Goal: Transaction & Acquisition: Book appointment/travel/reservation

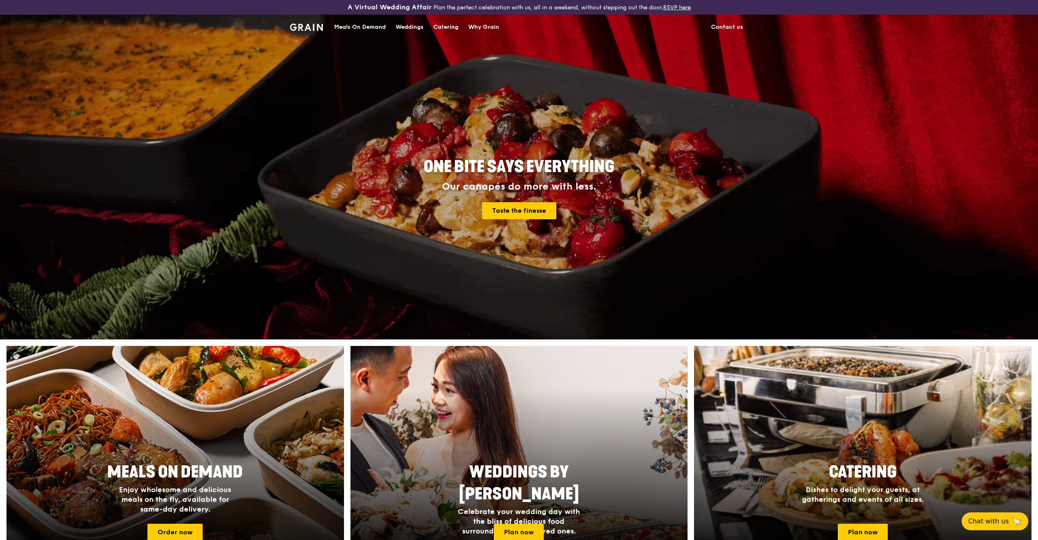
click at [437, 28] on div "Catering" at bounding box center [445, 27] width 25 height 24
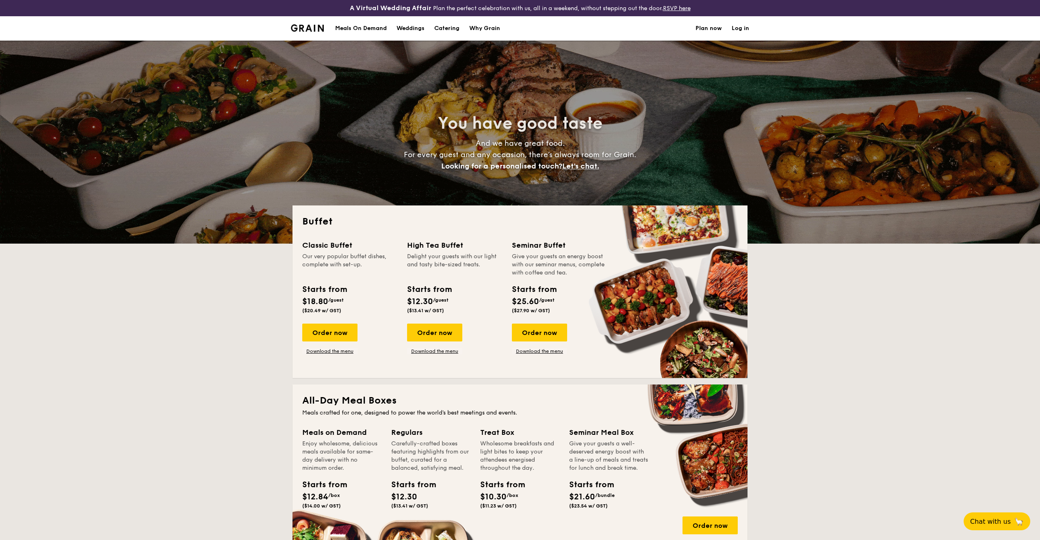
select select
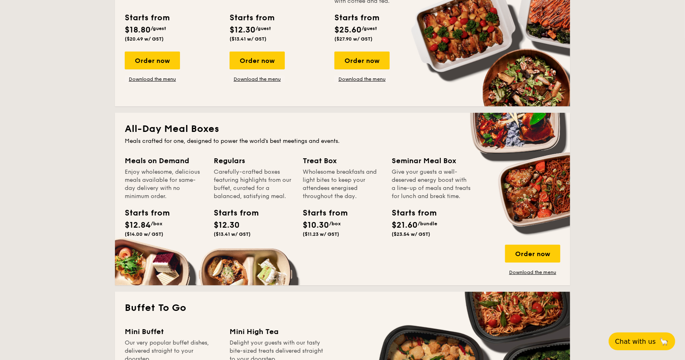
scroll to position [162, 0]
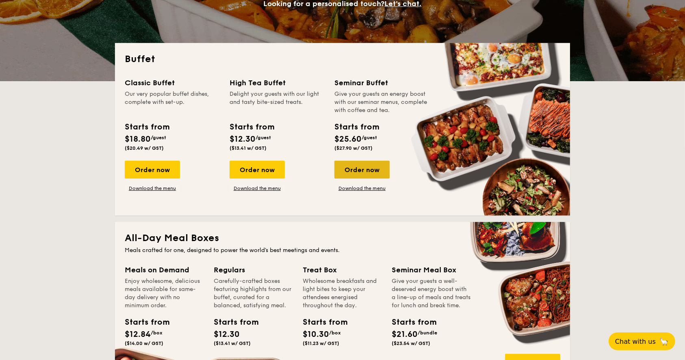
click at [365, 171] on div "Order now" at bounding box center [361, 170] width 55 height 18
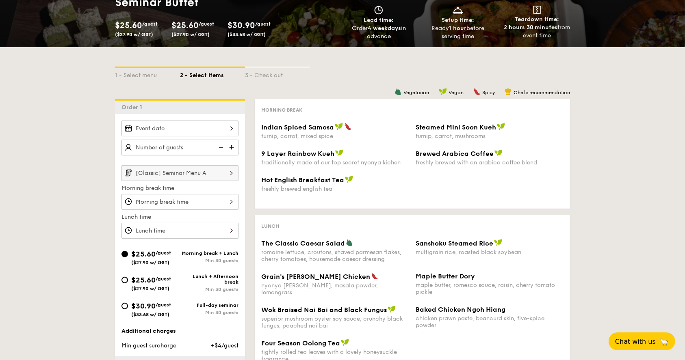
scroll to position [162, 0]
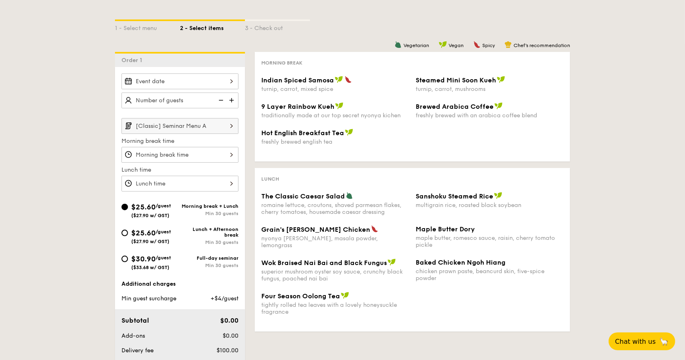
click at [186, 83] on div at bounding box center [179, 82] width 117 height 16
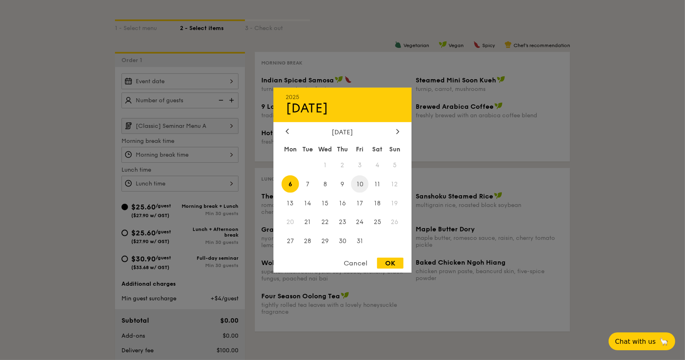
click at [355, 188] on span "10" at bounding box center [359, 183] width 17 height 17
click at [51, 118] on div at bounding box center [342, 180] width 685 height 360
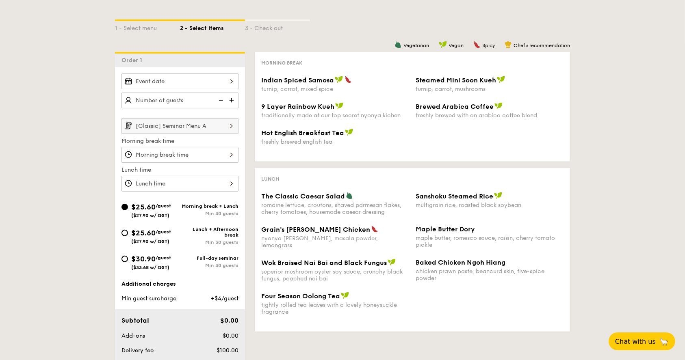
click at [232, 83] on div "2025 Oct 06 October 2025 Mon Tue Wed Thu Fri Sat Sun 1 2 3 4 5 6 7 8 9 10 11 12…" at bounding box center [179, 82] width 117 height 16
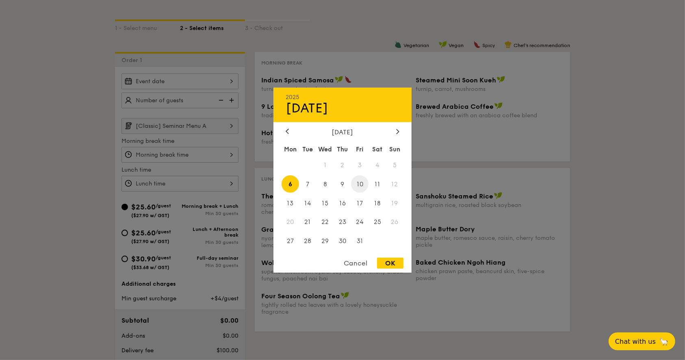
click at [358, 184] on span "10" at bounding box center [359, 183] width 17 height 17
click at [394, 264] on div "OK" at bounding box center [390, 263] width 26 height 11
type input "Oct 10, 2025"
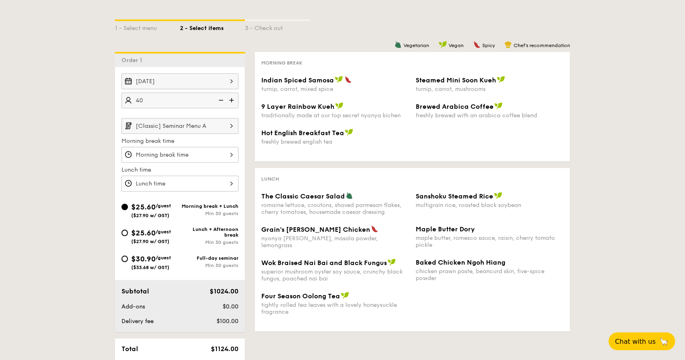
type input "40 guests"
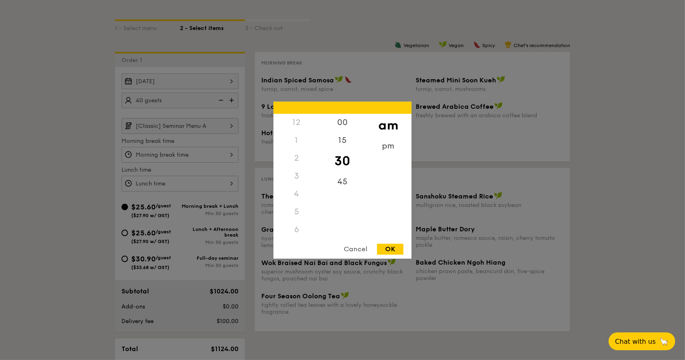
click at [177, 150] on div "12 1 2 3 4 5 6 7 8 9 10 11 00 15 30 45 am pm Cancel OK" at bounding box center [179, 155] width 117 height 16
click at [300, 196] on div "8" at bounding box center [296, 197] width 46 height 24
click at [391, 249] on div "OK" at bounding box center [390, 249] width 26 height 11
type input "8:30AM"
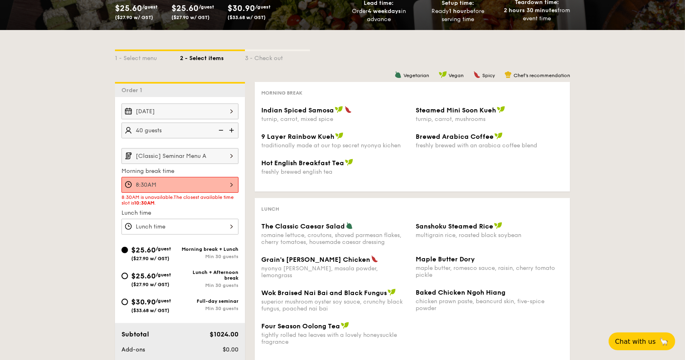
scroll to position [108, 0]
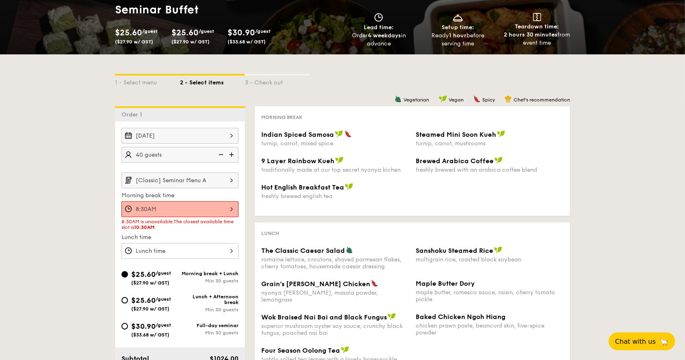
click at [227, 134] on div "Oct 10, 2025" at bounding box center [179, 136] width 117 height 16
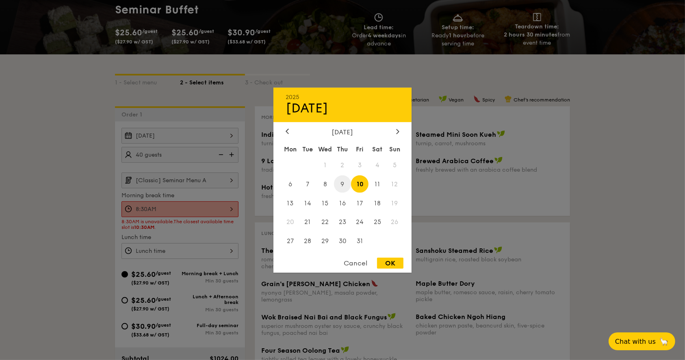
click at [346, 183] on span "9" at bounding box center [342, 183] width 17 height 17
click at [395, 264] on div "OK" at bounding box center [390, 263] width 26 height 11
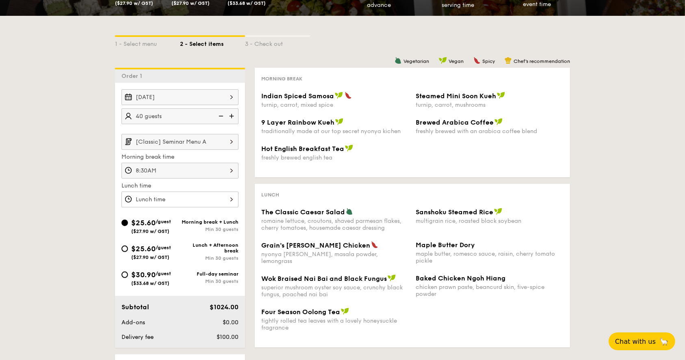
scroll to position [162, 0]
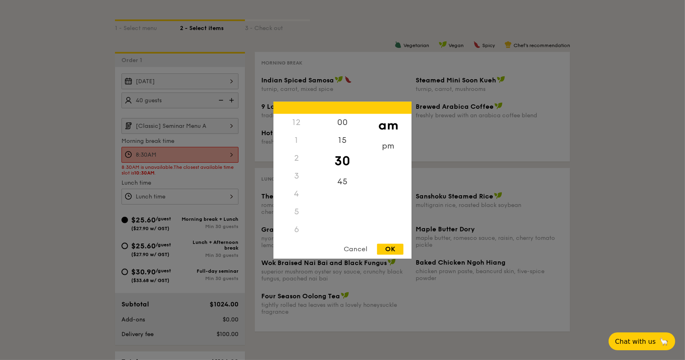
click at [204, 154] on div "8:30AM 12 1 2 3 4 5 6 7 8 9 10 11 00 15 30 45 am pm Cancel OK" at bounding box center [179, 155] width 117 height 16
click at [297, 211] on div "10" at bounding box center [296, 214] width 46 height 24
click at [343, 164] on div "30" at bounding box center [342, 161] width 46 height 24
click at [305, 169] on div "8" at bounding box center [296, 172] width 46 height 24
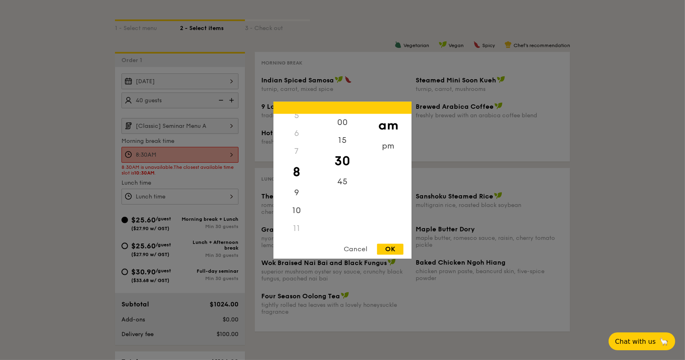
click at [396, 247] on div "OK" at bounding box center [390, 249] width 26 height 11
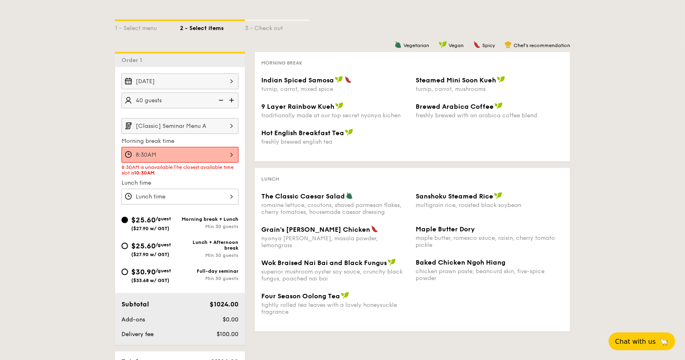
click at [225, 84] on div "Oct 09, 2025" at bounding box center [179, 82] width 117 height 16
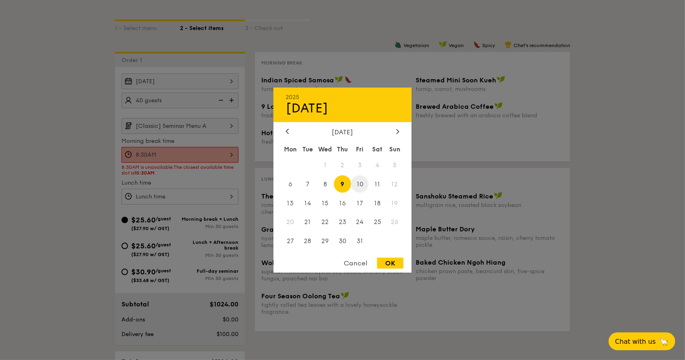
click at [366, 185] on span "10" at bounding box center [359, 183] width 17 height 17
click at [393, 265] on div "OK" at bounding box center [390, 263] width 26 height 11
type input "Oct 10, 2025"
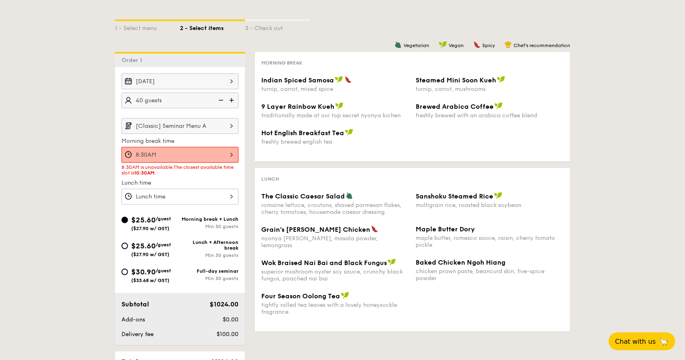
click at [216, 195] on div at bounding box center [179, 197] width 117 height 16
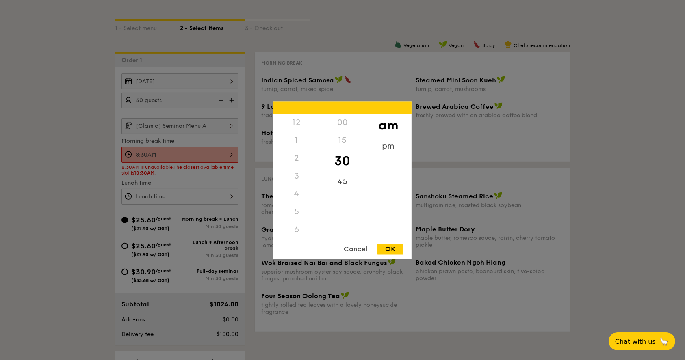
scroll to position [89, 0]
click at [127, 172] on div at bounding box center [342, 180] width 685 height 360
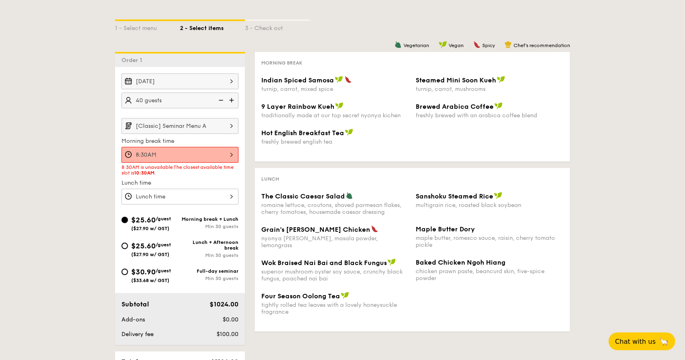
click at [229, 152] on div "8:30AM" at bounding box center [179, 155] width 117 height 16
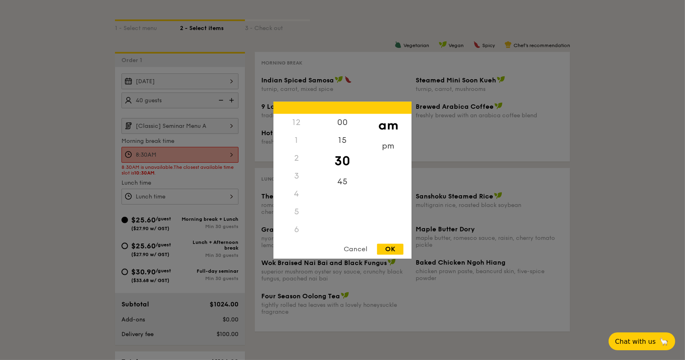
scroll to position [54, 0]
click at [195, 171] on div at bounding box center [342, 180] width 685 height 360
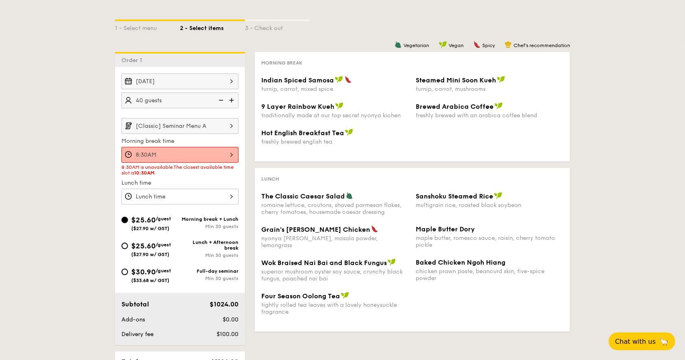
click at [193, 190] on div at bounding box center [342, 180] width 685 height 360
click at [192, 197] on div at bounding box center [179, 197] width 117 height 16
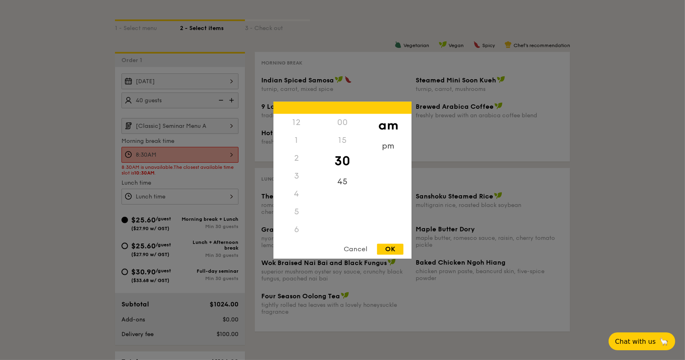
scroll to position [89, 0]
click at [561, 190] on div at bounding box center [342, 180] width 685 height 360
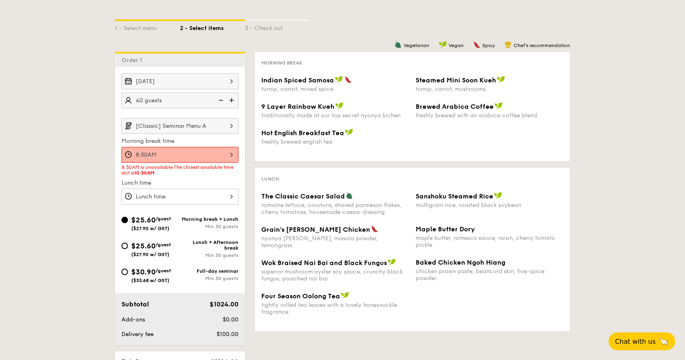
click at [210, 149] on div "8:30AM" at bounding box center [179, 155] width 117 height 16
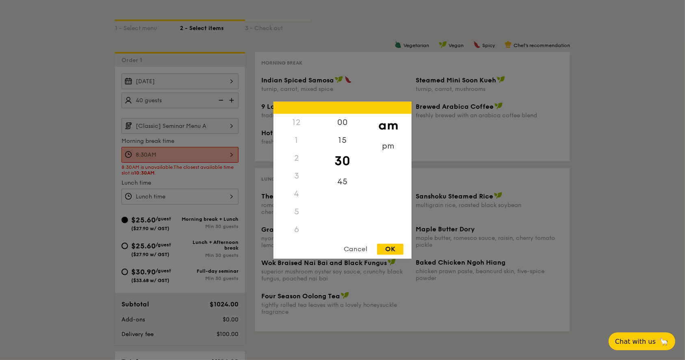
scroll to position [54, 0]
click at [116, 158] on div at bounding box center [342, 180] width 685 height 360
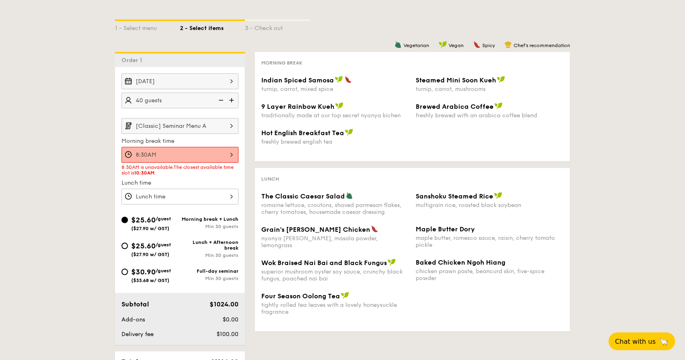
click at [184, 195] on div at bounding box center [179, 197] width 117 height 16
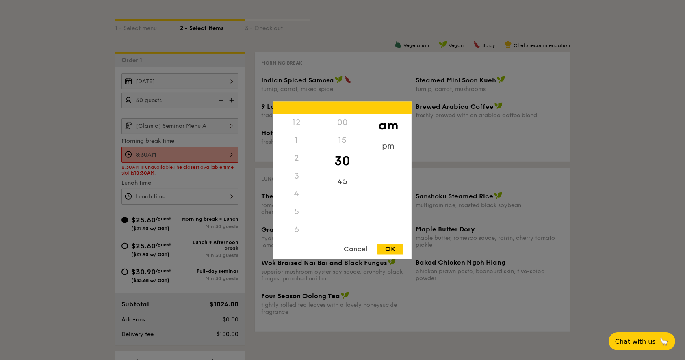
scroll to position [89, 0]
click at [295, 179] on div "8" at bounding box center [296, 176] width 46 height 18
click at [300, 200] on div "9" at bounding box center [296, 194] width 46 height 18
click at [293, 231] on div "11" at bounding box center [296, 239] width 46 height 24
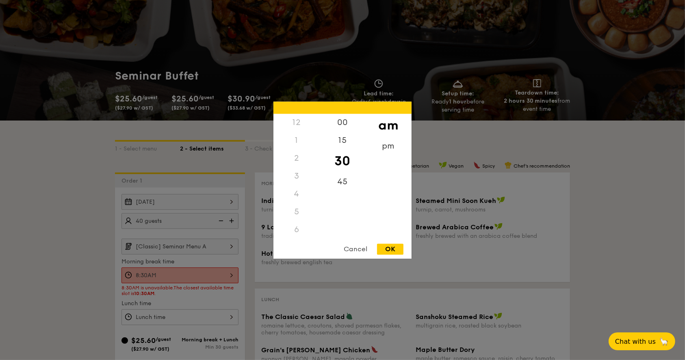
scroll to position [0, 0]
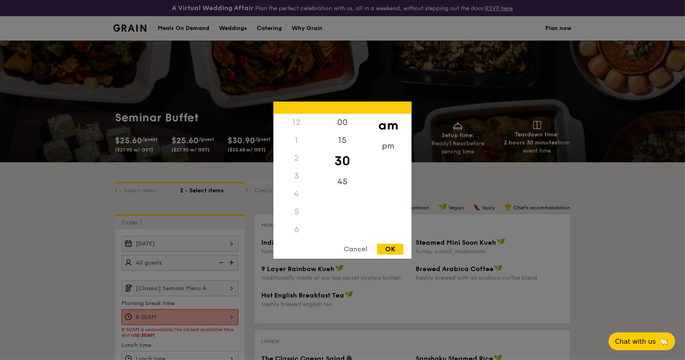
click at [297, 129] on div "12" at bounding box center [296, 123] width 46 height 18
click at [298, 128] on div "12" at bounding box center [296, 123] width 46 height 18
click at [296, 126] on div "12" at bounding box center [296, 123] width 46 height 18
click at [296, 122] on div "12" at bounding box center [296, 123] width 46 height 18
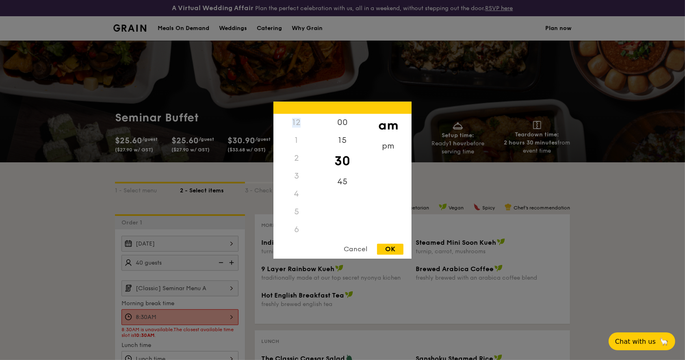
click at [294, 120] on div "12" at bounding box center [296, 123] width 46 height 18
click at [293, 145] on div "1" at bounding box center [296, 141] width 46 height 18
click at [315, 216] on div "5" at bounding box center [296, 212] width 46 height 18
click at [354, 244] on div "Cancel" at bounding box center [355, 249] width 40 height 11
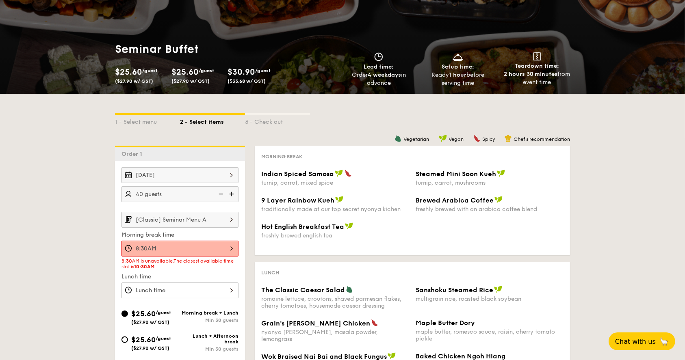
scroll to position [108, 0]
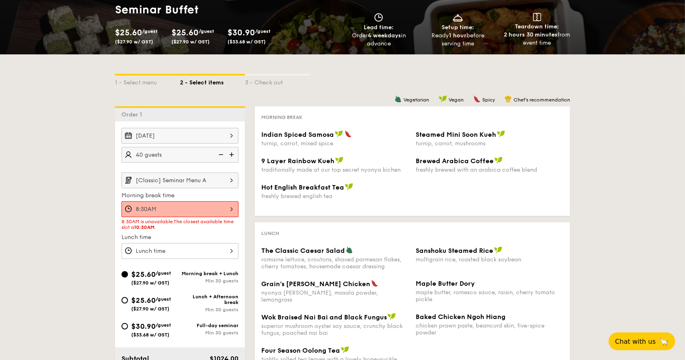
click at [232, 209] on div "8:30AM" at bounding box center [179, 209] width 117 height 16
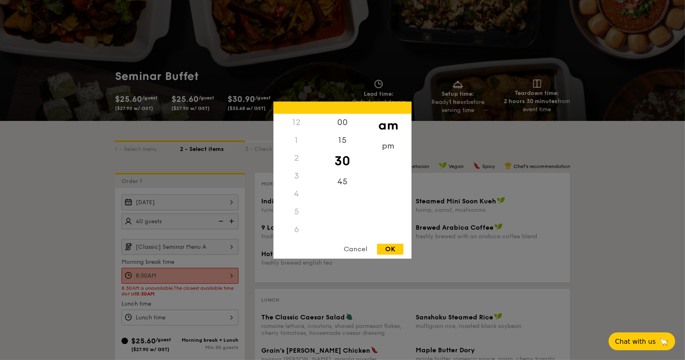
scroll to position [0, 0]
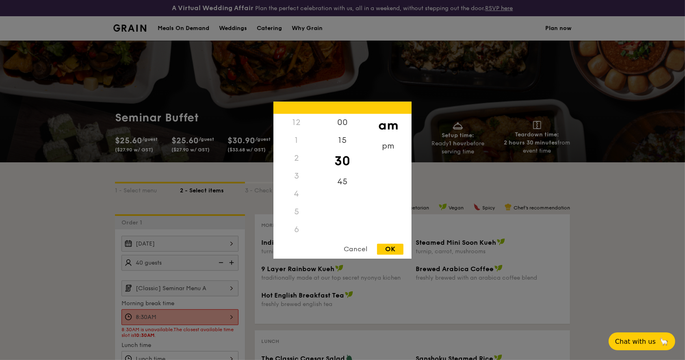
click at [295, 126] on div "12" at bounding box center [296, 123] width 46 height 18
click at [385, 144] on div "pm" at bounding box center [388, 149] width 46 height 24
click at [296, 125] on div "12" at bounding box center [296, 123] width 46 height 18
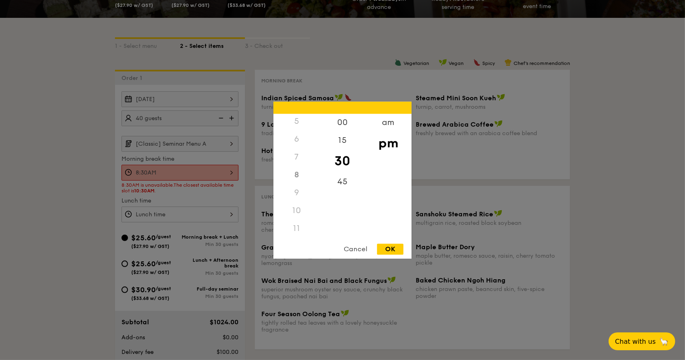
scroll to position [162, 0]
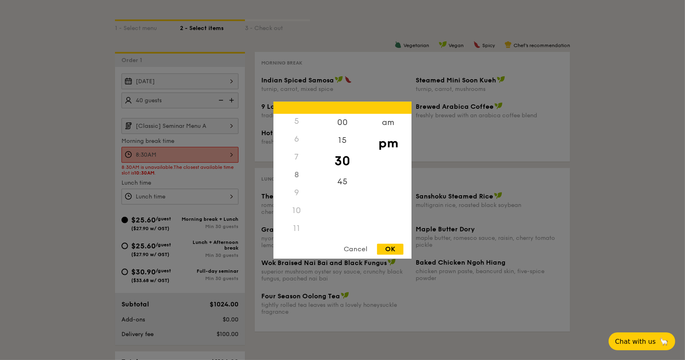
click at [89, 167] on div at bounding box center [342, 180] width 685 height 360
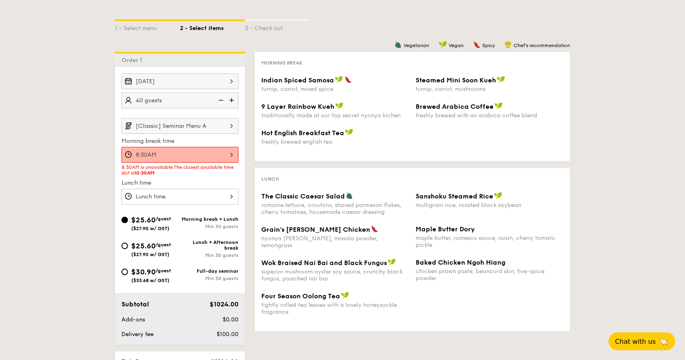
click at [167, 195] on div at bounding box center [342, 180] width 685 height 360
click at [241, 198] on div "Oct 10, 2025 40 guests [Classic] Seminar Menu A Morning break time 8:30AM 8:30A…" at bounding box center [180, 139] width 130 height 131
click at [232, 195] on div at bounding box center [179, 197] width 117 height 16
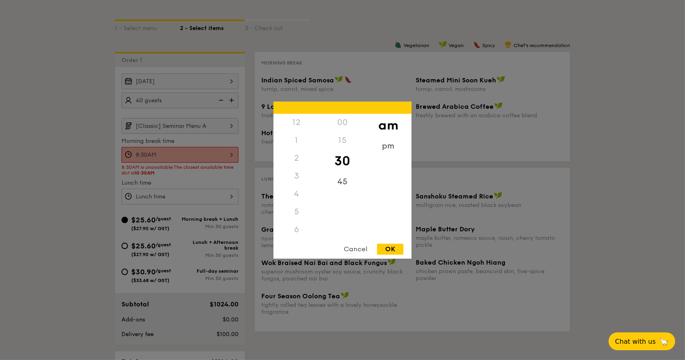
scroll to position [89, 0]
click at [294, 126] on div "5" at bounding box center [296, 123] width 46 height 18
click at [342, 141] on div "15" at bounding box center [342, 141] width 46 height 18
click at [343, 129] on div "00" at bounding box center [342, 123] width 46 height 18
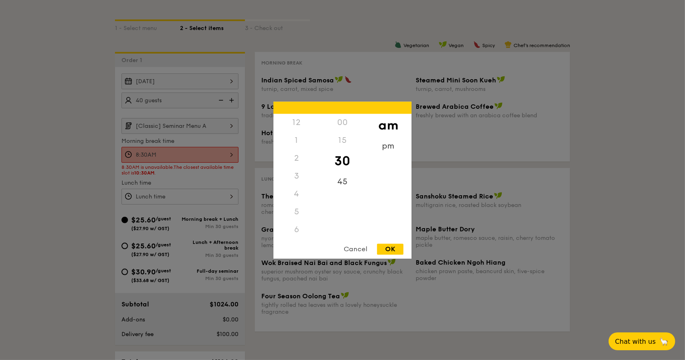
click at [345, 123] on div "00" at bounding box center [342, 123] width 46 height 18
click at [389, 143] on div "pm" at bounding box center [388, 149] width 46 height 24
click at [297, 125] on div "12" at bounding box center [296, 126] width 46 height 24
click at [398, 249] on div "OK" at bounding box center [390, 249] width 26 height 11
type input "12:30PM"
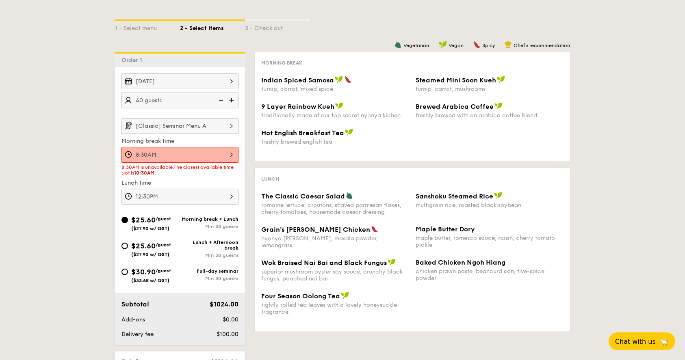
click at [196, 154] on div "8:30AM" at bounding box center [179, 155] width 117 height 16
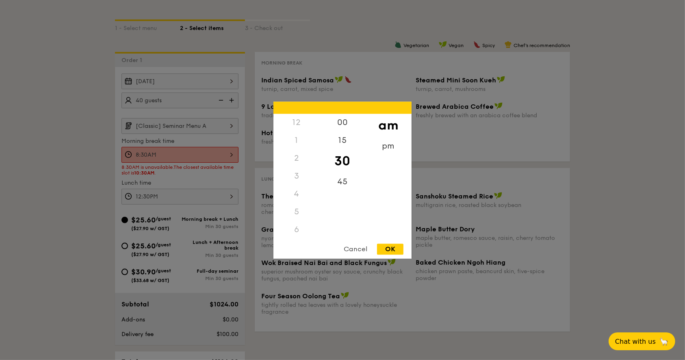
scroll to position [54, 0]
click at [391, 128] on div "am" at bounding box center [388, 126] width 46 height 24
click at [387, 245] on div "OK" at bounding box center [390, 249] width 26 height 11
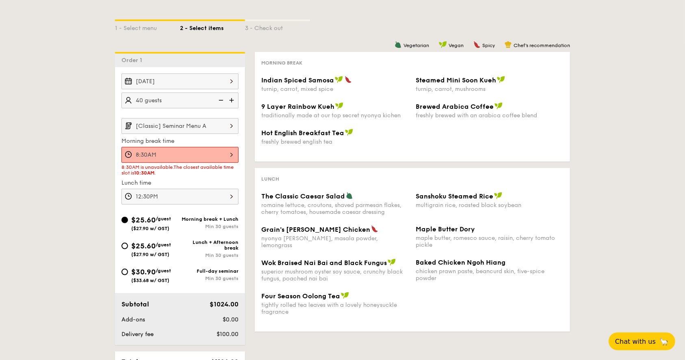
click at [62, 105] on div "1 - Select menu 2 - Select items 3 - Check out Order 1 Oct 10, 2025 40 guests […" at bounding box center [342, 215] width 685 height 431
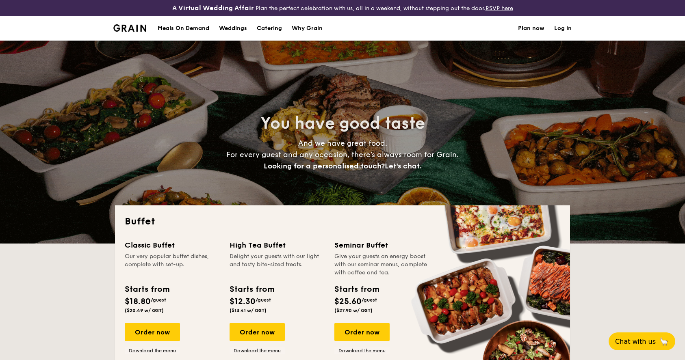
select select
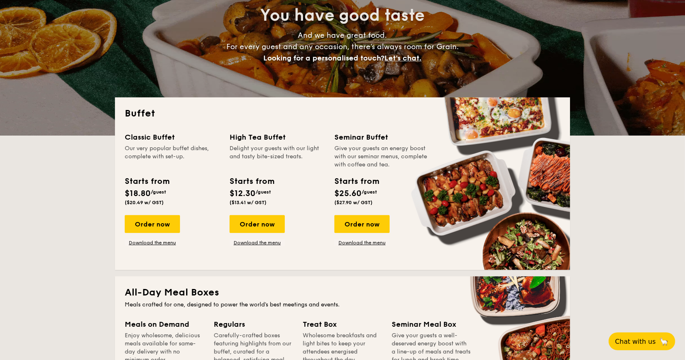
click at [375, 226] on div "Order now" at bounding box center [361, 224] width 55 height 18
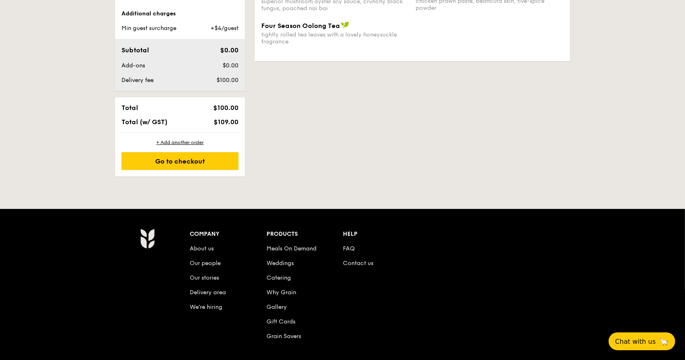
scroll to position [162, 0]
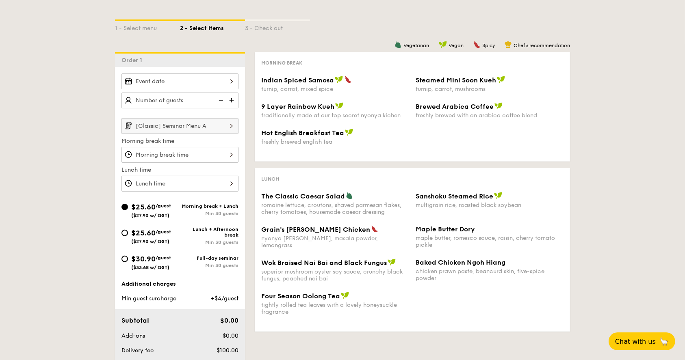
click at [215, 126] on input "[Classic] Seminar Menu A" at bounding box center [179, 126] width 117 height 16
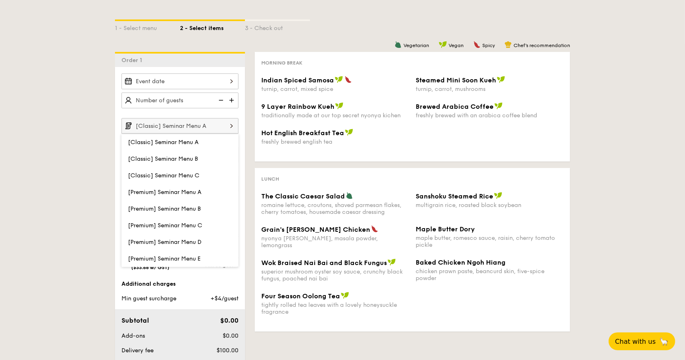
click at [62, 180] on div "1 - Select menu 2 - Select items 3 - Check out Order 1 [Classic] Seminar Menu A…" at bounding box center [342, 223] width 685 height 447
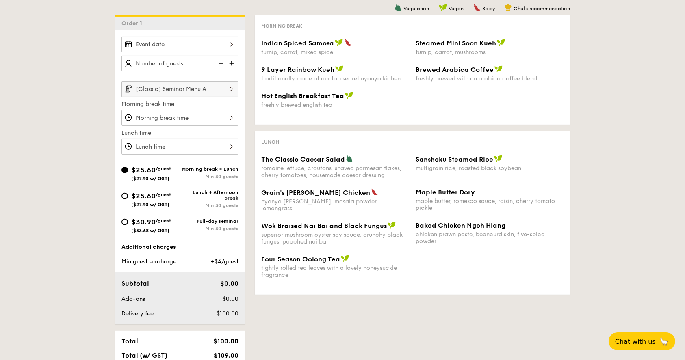
scroll to position [216, 0]
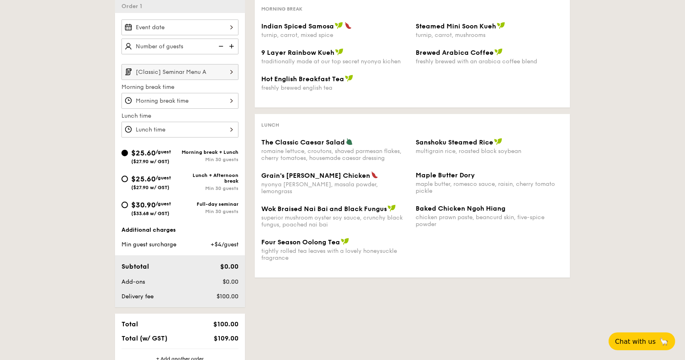
click at [139, 202] on span "$30.90" at bounding box center [143, 205] width 24 height 9
click at [128, 202] on input "$30.90 /guest ($33.68 w/ GST) Full-day seminar Min 30 guests" at bounding box center [124, 205] width 6 height 6
radio input "true"
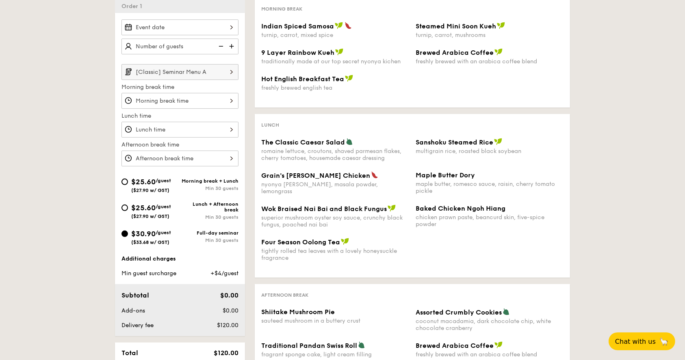
click at [157, 94] on div at bounding box center [179, 101] width 117 height 16
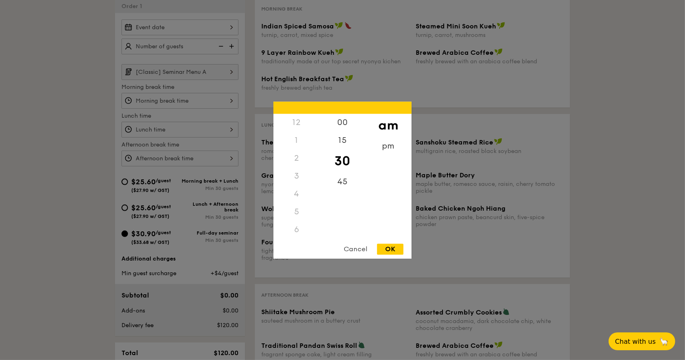
scroll to position [71, 0]
click at [297, 190] on div "8" at bounding box center [296, 197] width 46 height 24
click at [387, 249] on div "OK" at bounding box center [390, 249] width 26 height 11
type input "8:30AM"
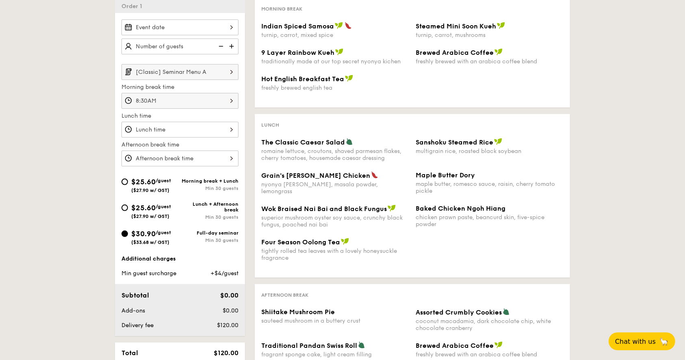
click at [180, 125] on div "12 1 2 3 4 5 6 7 8 9 10 11 00 15 30 45 am pm Cancel OK" at bounding box center [179, 130] width 117 height 16
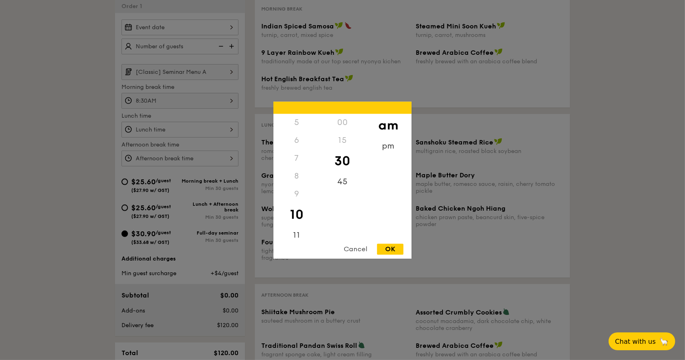
drag, startPoint x: 147, startPoint y: 79, endPoint x: 166, endPoint y: 55, distance: 31.0
click at [148, 77] on div at bounding box center [342, 180] width 685 height 360
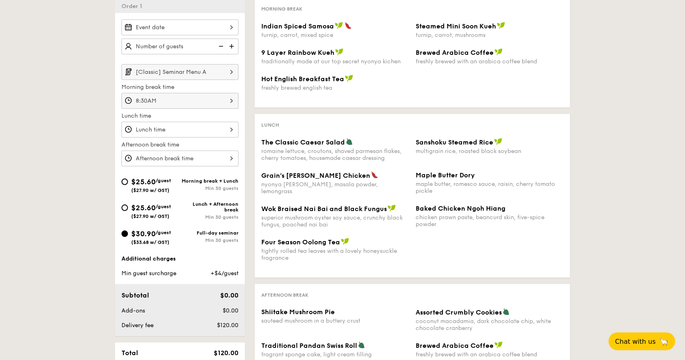
click at [166, 127] on div at bounding box center [179, 130] width 117 height 16
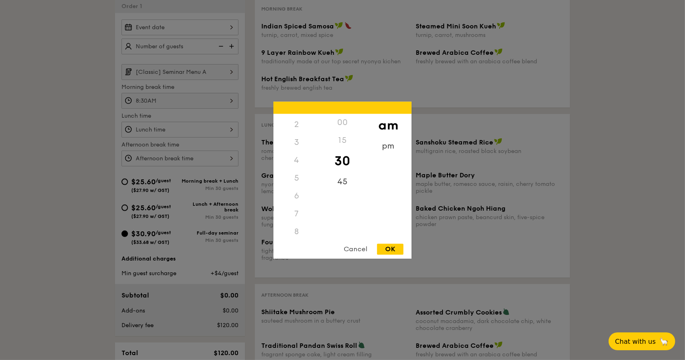
scroll to position [0, 0]
click at [387, 145] on div "pm" at bounding box center [388, 149] width 46 height 24
click at [298, 125] on div "12" at bounding box center [296, 126] width 46 height 24
click at [392, 249] on div "OK" at bounding box center [390, 249] width 26 height 11
type input "12:30PM"
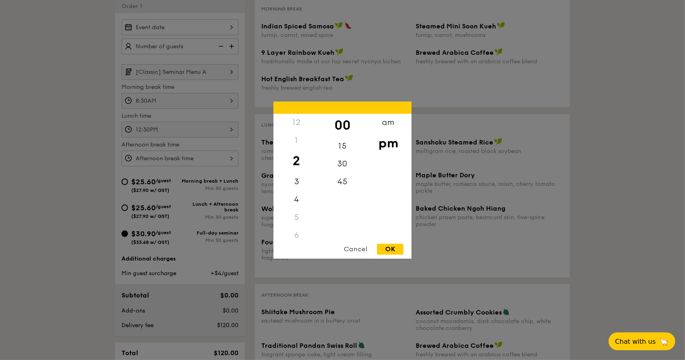
click at [184, 156] on div "12 1 2 3 4 5 6 7 8 9 10 11 00 15 30 45 am pm Cancel OK" at bounding box center [179, 159] width 117 height 16
click at [295, 178] on div "3" at bounding box center [296, 185] width 46 height 24
click at [396, 249] on div "OK" at bounding box center [390, 249] width 26 height 11
type input "3:00PM"
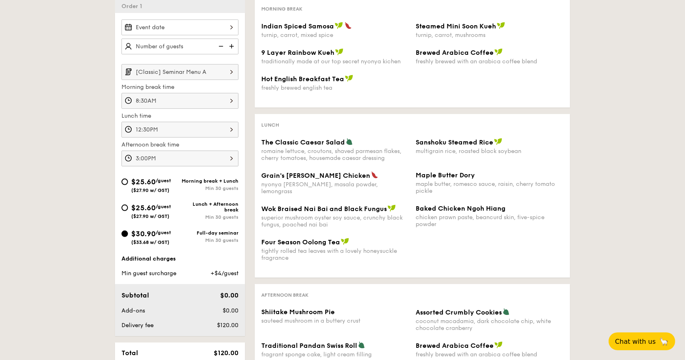
click at [88, 106] on div at bounding box center [342, 180] width 685 height 360
click at [188, 28] on div at bounding box center [179, 27] width 117 height 16
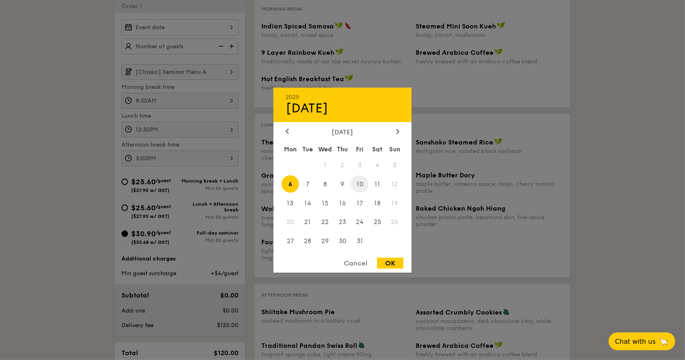
click at [355, 183] on span "10" at bounding box center [359, 183] width 17 height 17
click at [348, 184] on span "9" at bounding box center [342, 183] width 17 height 17
click at [390, 264] on div "OK" at bounding box center [390, 263] width 26 height 11
type input "Oct 09, 2025"
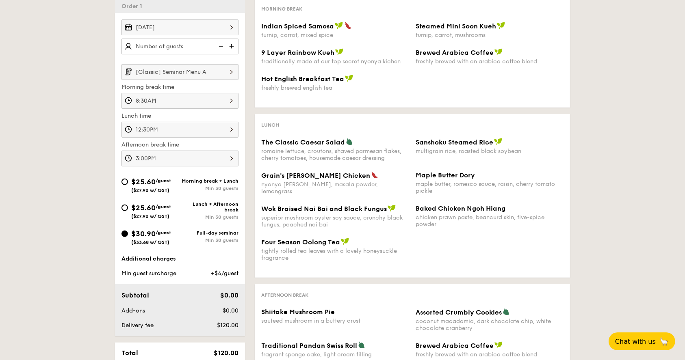
click at [79, 66] on div "1 - Select menu 2 - Select items 3 - Check out Order 1 Oct 09, 2025 [Classic] S…" at bounding box center [342, 184] width 685 height 476
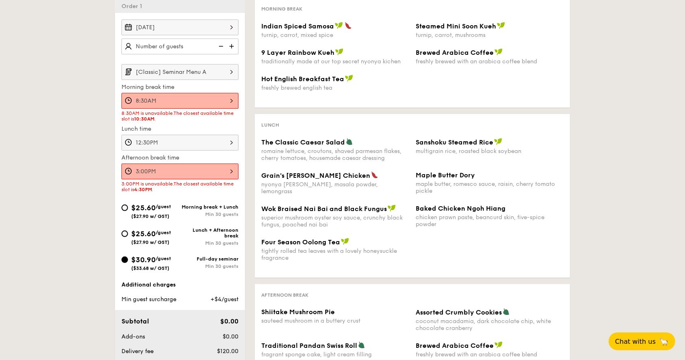
click at [67, 82] on div "1 - Select menu 2 - Select items 3 - Check out Order 1 Oct 09, 2025 [Classic] S…" at bounding box center [342, 197] width 685 height 502
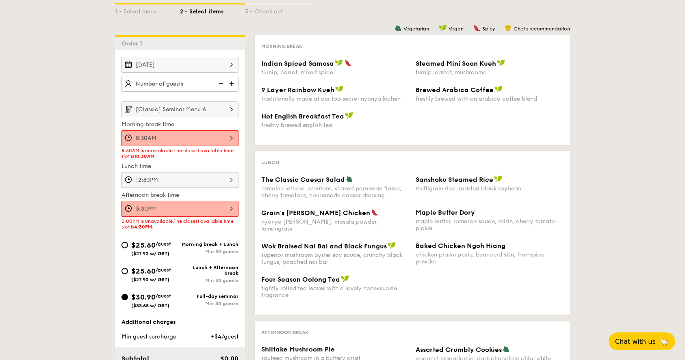
scroll to position [162, 0]
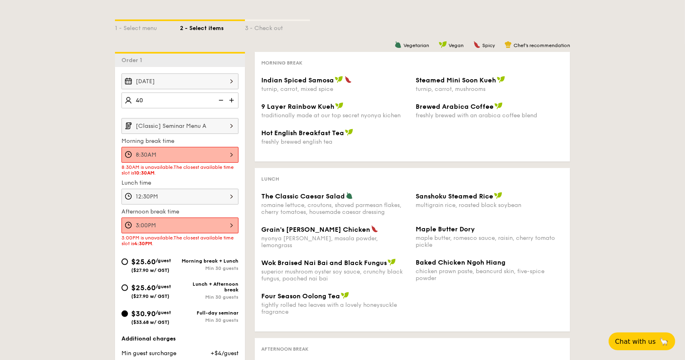
type input "40 guests"
click at [69, 140] on div "1 - Select menu 2 - Select items 3 - Check out Order 1 Oct 09, 2025 40 guests […" at bounding box center [342, 251] width 685 height 502
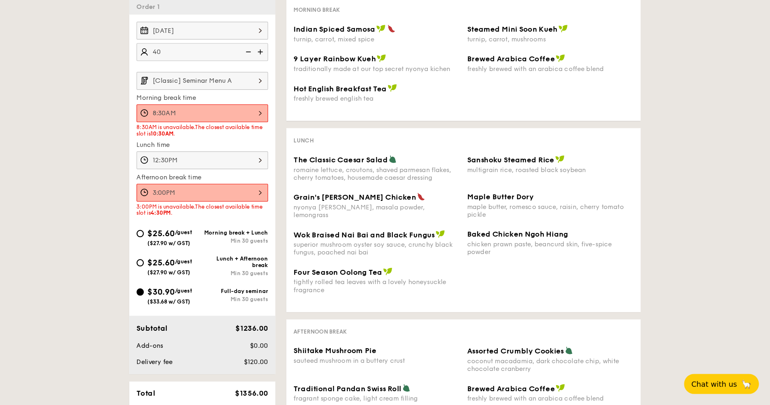
scroll to position [216, 0]
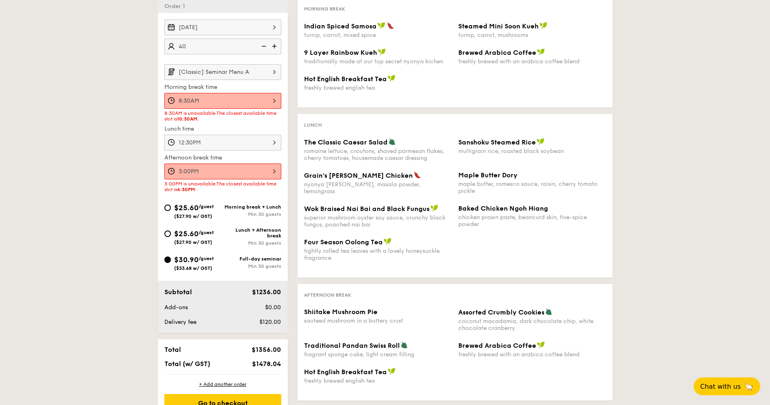
click at [649, 135] on div "1 - Select menu 2 - Select items 3 - Check out Order 1 Oct 09, 2025 40 guests […" at bounding box center [385, 182] width 770 height 473
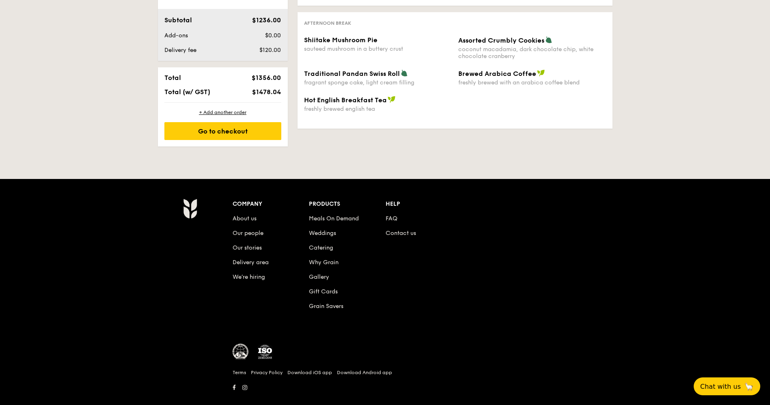
scroll to position [503, 0]
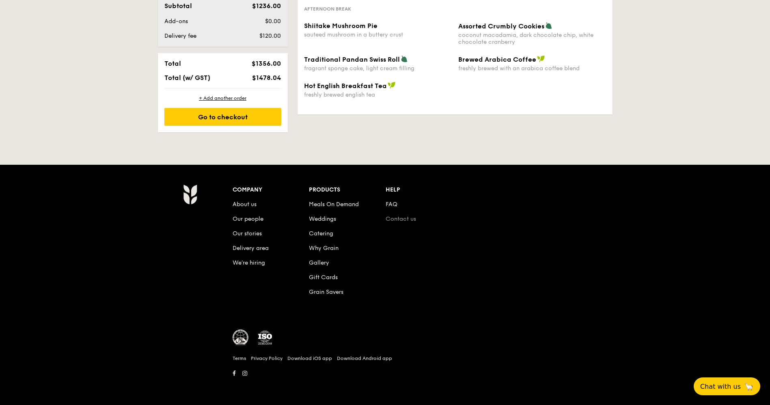
click at [395, 219] on link "Contact us" at bounding box center [401, 219] width 30 height 7
click at [684, 360] on button "Chat with us 🦙" at bounding box center [727, 386] width 70 height 19
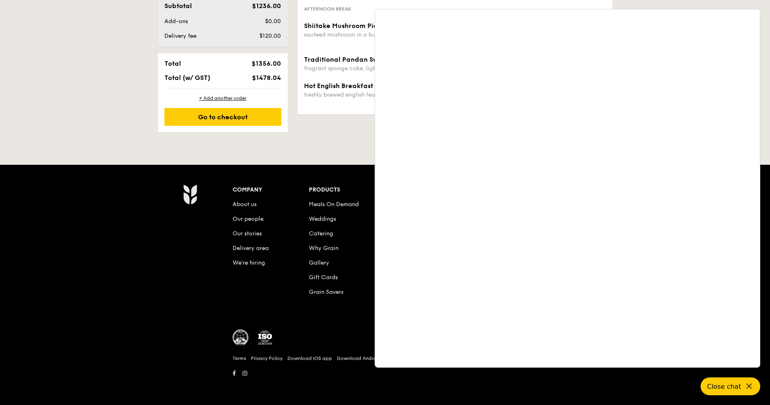
click at [303, 331] on div at bounding box center [424, 342] width 383 height 24
click at [637, 360] on div "Company About us Our people Our stories Delivery area We’re hiring Products Mea…" at bounding box center [385, 285] width 770 height 240
drag, startPoint x: 638, startPoint y: 380, endPoint x: 750, endPoint y: 393, distance: 113.6
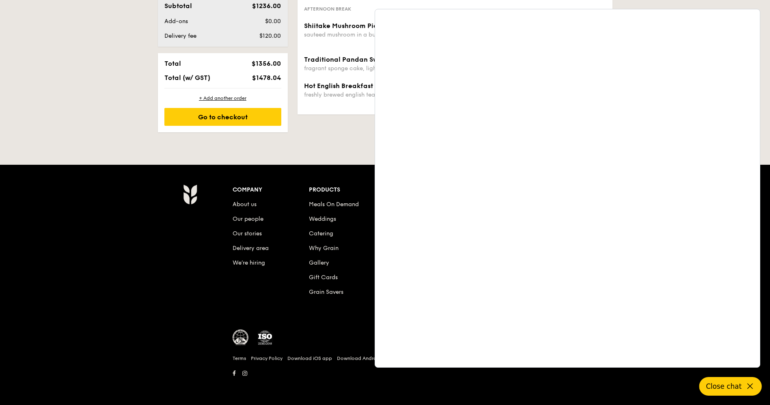
click at [646, 360] on div "Company About us Our people Our stories Delivery area We’re hiring Products Mea…" at bounding box center [385, 285] width 770 height 240
click at [684, 360] on button "Close chat" at bounding box center [731, 386] width 63 height 19
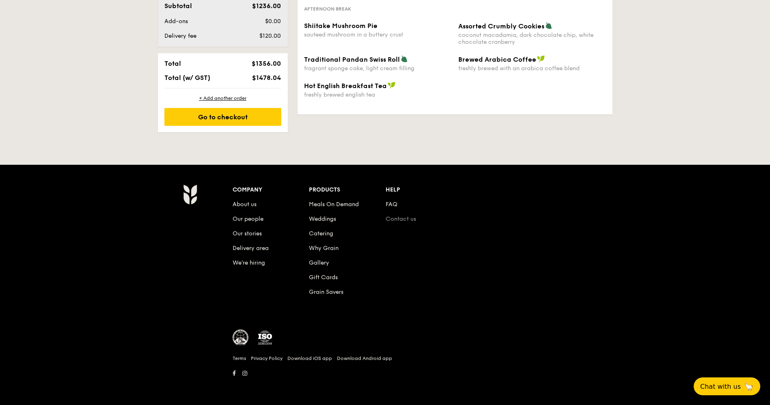
click at [416, 217] on link "Contact us" at bounding box center [401, 219] width 30 height 7
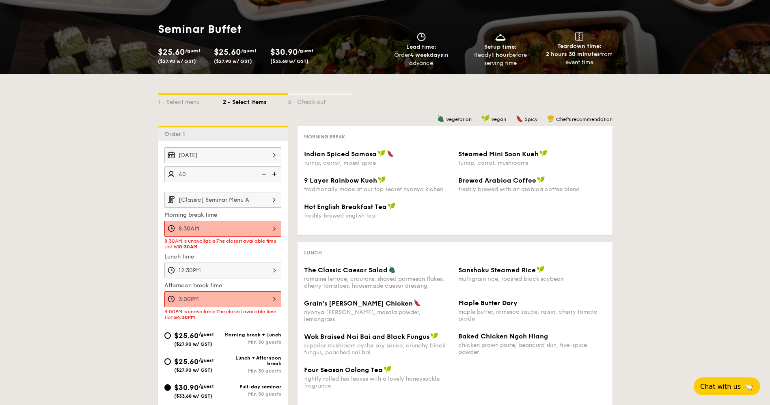
scroll to position [0, 0]
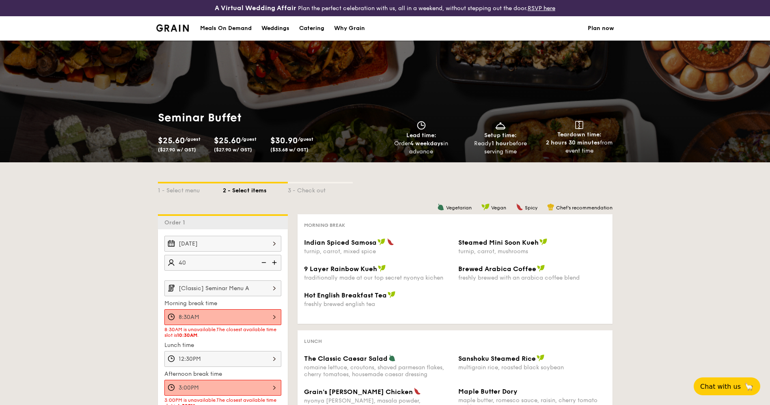
click at [669, 250] on div "1 - Select menu 2 - Select items 3 - Check out Order 1 Oct 09, 2025 40 guests […" at bounding box center [385, 398] width 770 height 473
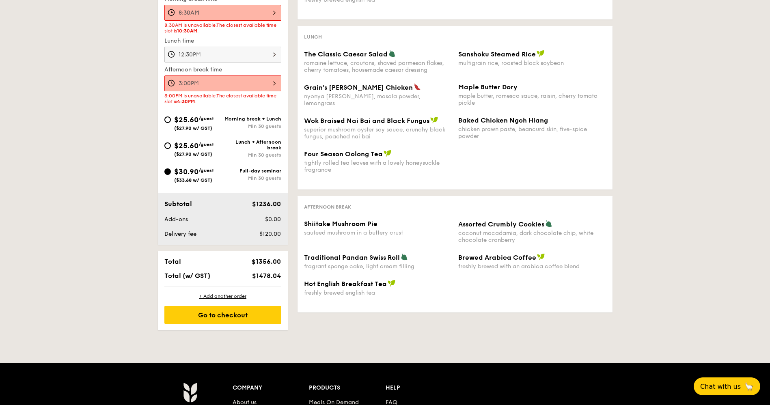
scroll to position [426, 0]
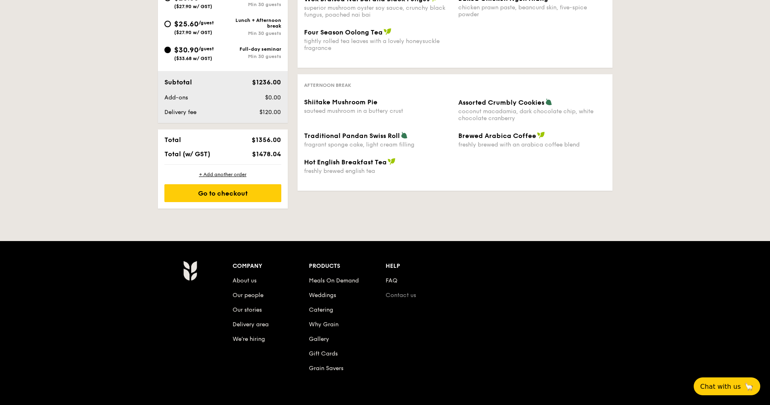
click at [397, 292] on link "Contact us" at bounding box center [401, 295] width 30 height 7
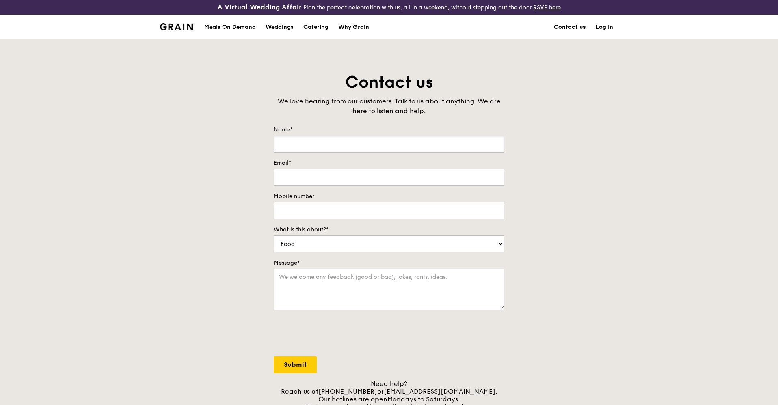
click at [322, 149] on input "Name*" at bounding box center [389, 144] width 231 height 17
click at [538, 169] on div "Contact us We love hearing from our customers. Talk to us about anything. We ar…" at bounding box center [389, 241] width 778 height 340
click at [571, 29] on link "Contact us" at bounding box center [570, 27] width 42 height 24
click at [327, 26] on div "Catering" at bounding box center [315, 27] width 25 height 24
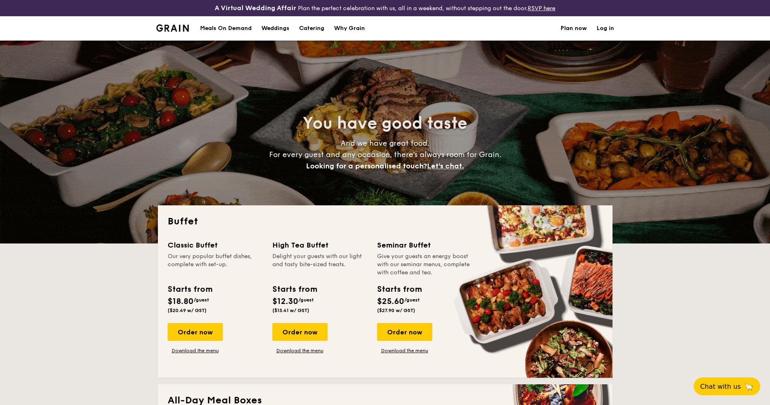
select select
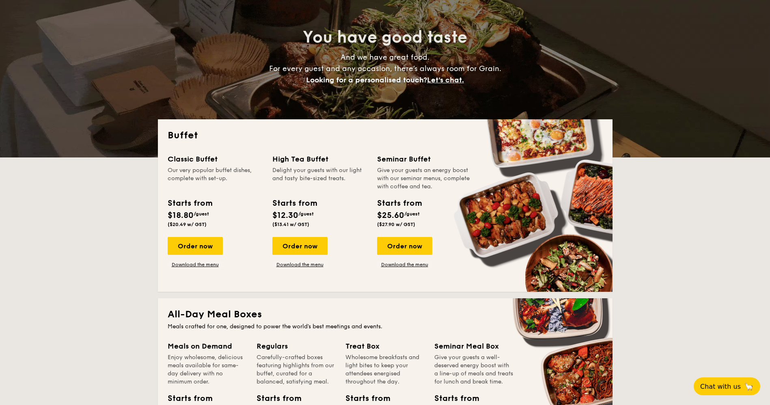
scroll to position [122, 0]
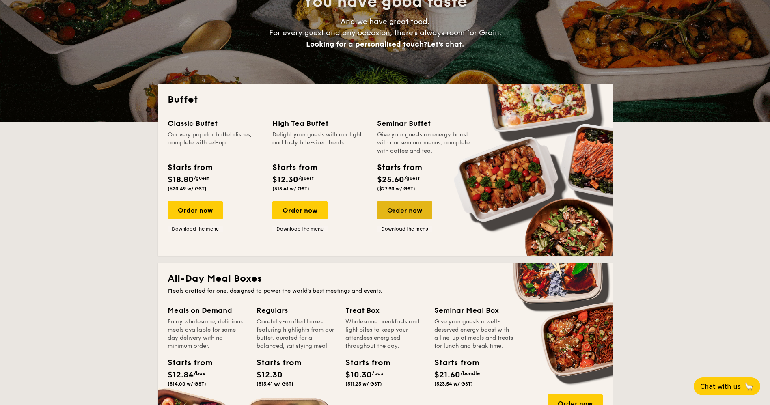
click at [412, 207] on div "Order now" at bounding box center [404, 210] width 55 height 18
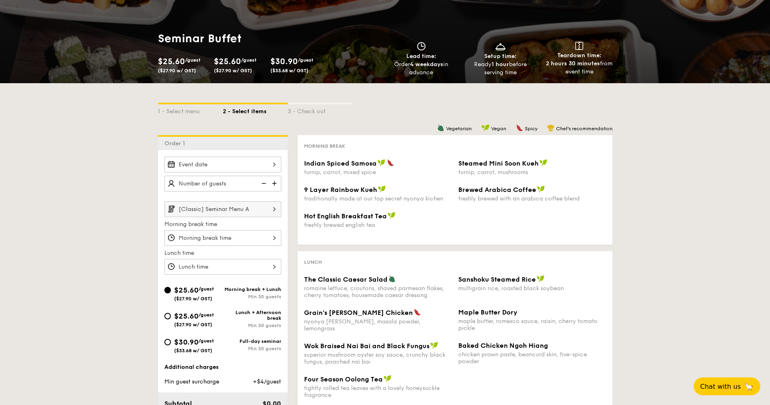
scroll to position [122, 0]
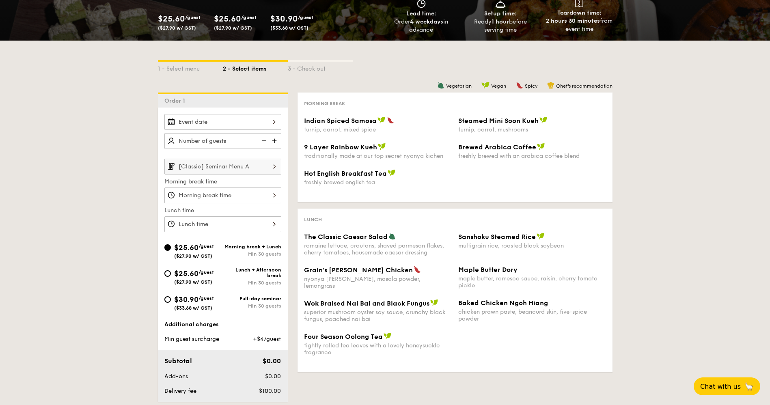
click at [248, 172] on input "[Classic] Seminar Menu A" at bounding box center [222, 167] width 117 height 16
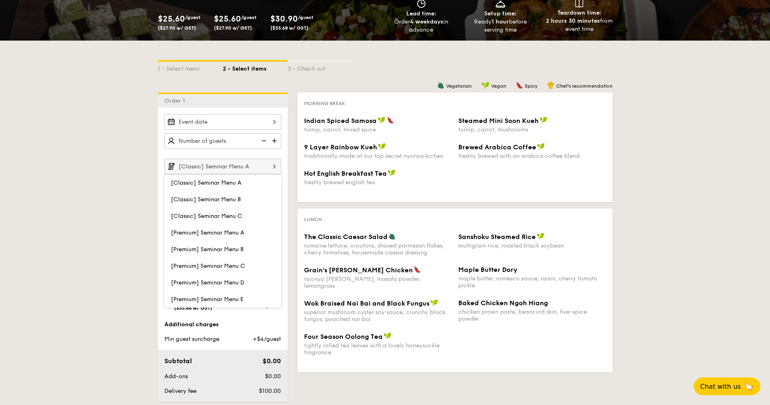
click at [112, 177] on div "1 - Select menu 2 - Select items 3 - Check out Order 1 [Classic] Seminar Menu A…" at bounding box center [385, 264] width 770 height 447
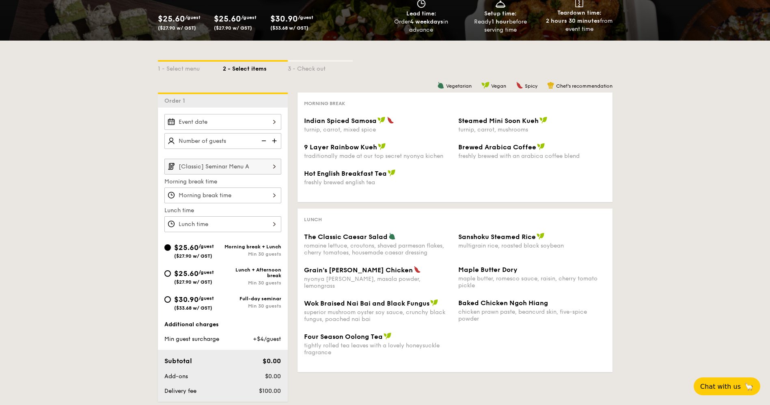
click at [203, 305] on div "$30.90 /guest ($33.68 w/ GST)" at bounding box center [194, 302] width 40 height 17
click at [171, 303] on input "$30.90 /guest ($33.68 w/ GST) Full-day seminar Min 30 guests" at bounding box center [167, 299] width 6 height 6
radio input "true"
